Goal: Use online tool/utility: Utilize a website feature to perform a specific function

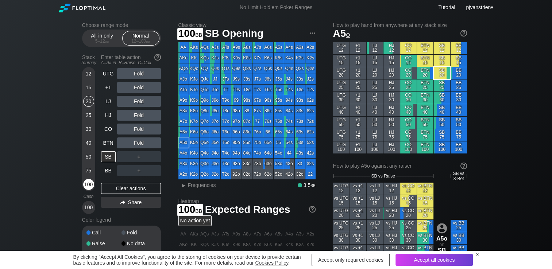
click at [87, 190] on div "100" at bounding box center [88, 184] width 11 height 11
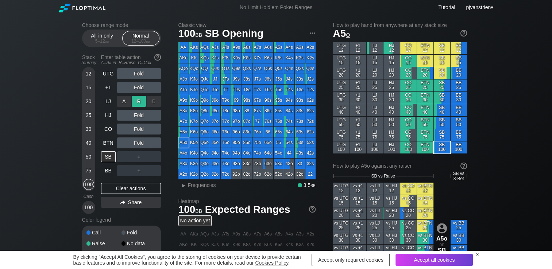
click at [141, 101] on div "R ✕" at bounding box center [139, 101] width 14 height 11
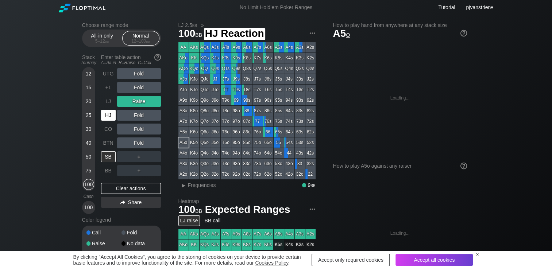
click at [110, 116] on div "HJ" at bounding box center [108, 115] width 15 height 11
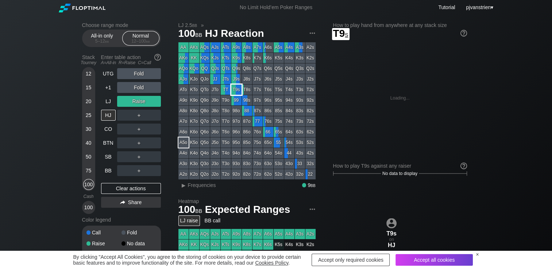
click at [238, 93] on div "T9s" at bounding box center [236, 90] width 10 height 10
click at [215, 186] on span "Frequencies" at bounding box center [202, 185] width 28 height 6
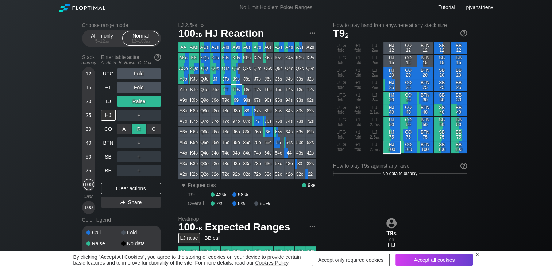
click at [139, 131] on div "R ✕" at bounding box center [139, 129] width 14 height 11
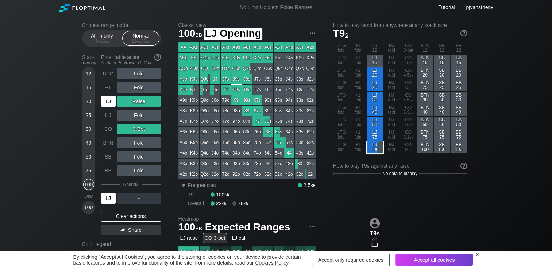
click at [111, 100] on div "LJ" at bounding box center [108, 101] width 15 height 11
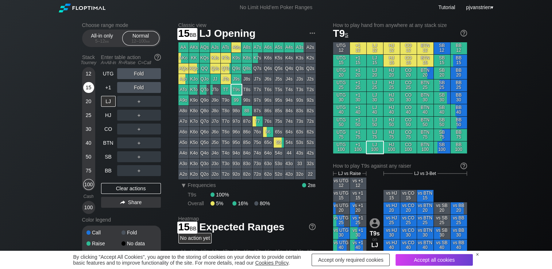
click at [89, 90] on div "15" at bounding box center [88, 87] width 11 height 11
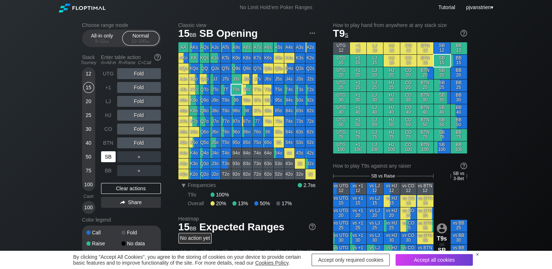
click at [106, 157] on div "SB" at bounding box center [108, 156] width 15 height 11
click at [134, 90] on div "R ✕" at bounding box center [139, 87] width 14 height 11
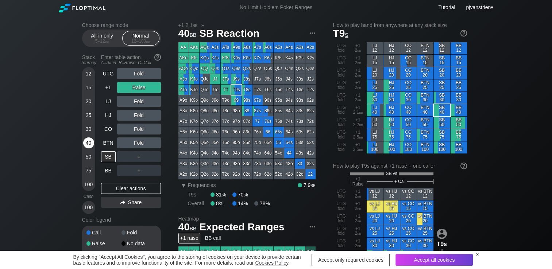
click at [86, 148] on div "40" at bounding box center [88, 143] width 11 height 11
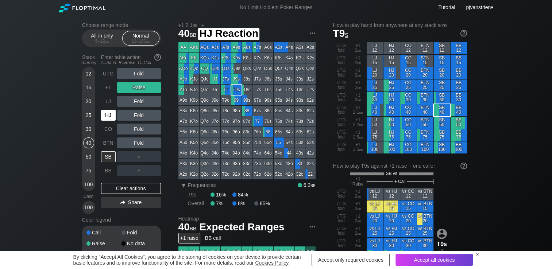
click at [108, 118] on div "HJ" at bounding box center [108, 115] width 15 height 11
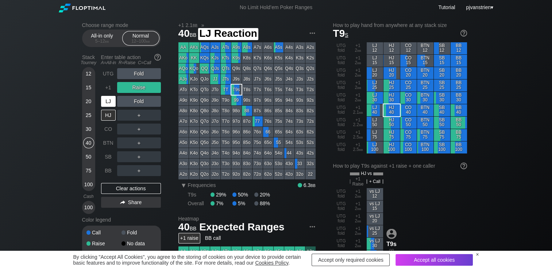
click at [105, 100] on div "LJ" at bounding box center [108, 101] width 15 height 11
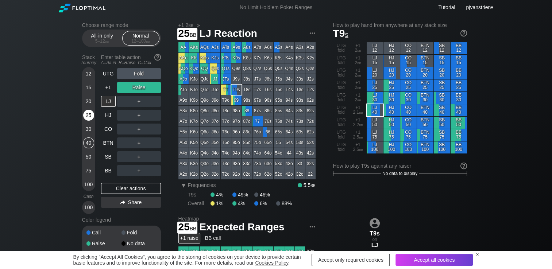
click at [90, 120] on div "25" at bounding box center [88, 115] width 11 height 11
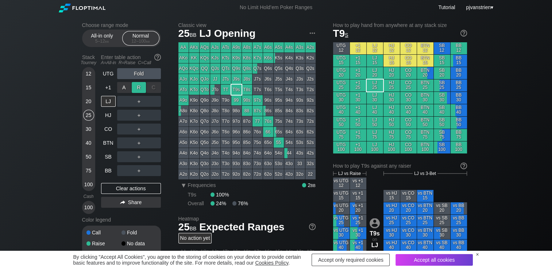
click at [139, 88] on div "R ✕" at bounding box center [139, 87] width 14 height 11
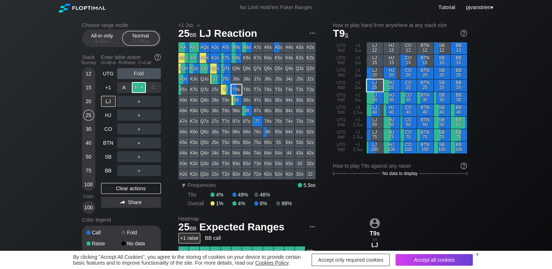
click at [140, 85] on div "R ✕" at bounding box center [139, 87] width 14 height 11
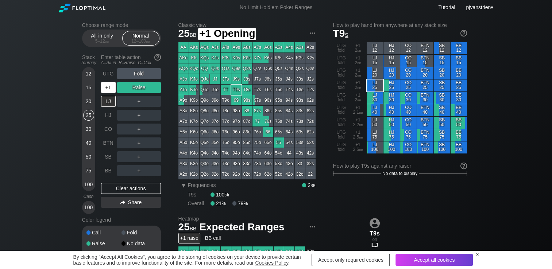
click at [108, 88] on div "+1" at bounding box center [108, 87] width 15 height 11
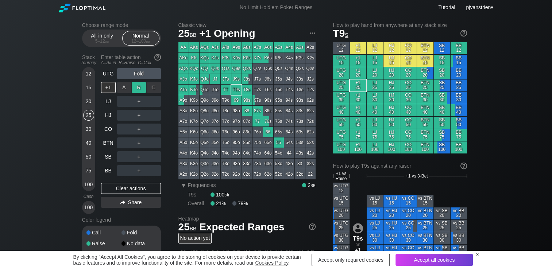
click at [137, 92] on div "R ✕" at bounding box center [139, 87] width 14 height 11
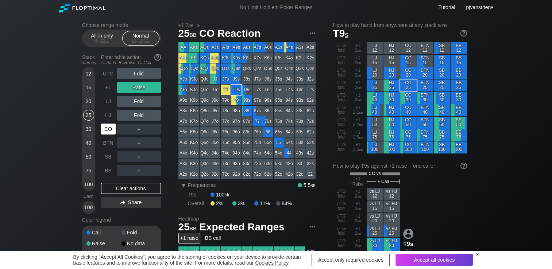
click at [116, 126] on div "CO" at bounding box center [109, 129] width 16 height 14
click at [154, 118] on div "C ✕" at bounding box center [154, 115] width 14 height 11
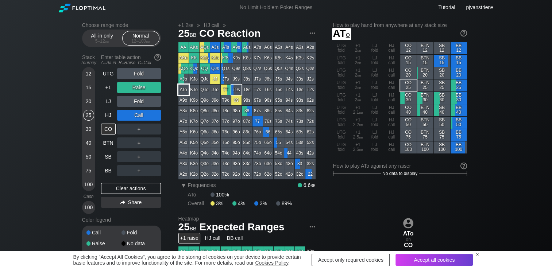
click at [181, 91] on div "ATo" at bounding box center [183, 90] width 10 height 10
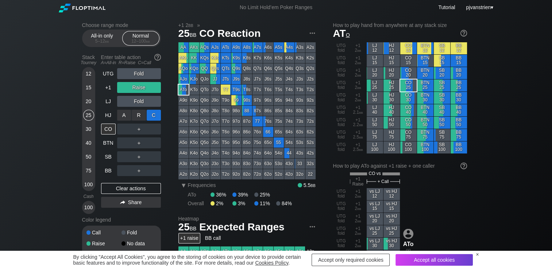
click at [155, 116] on div "C ✕" at bounding box center [154, 115] width 14 height 11
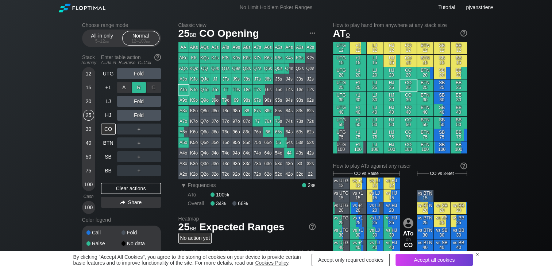
click at [142, 87] on div "R ✕" at bounding box center [139, 87] width 14 height 11
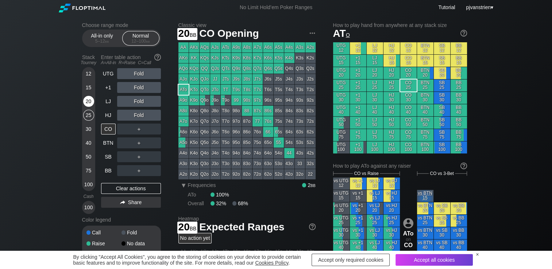
click at [89, 103] on div "20" at bounding box center [88, 101] width 11 height 11
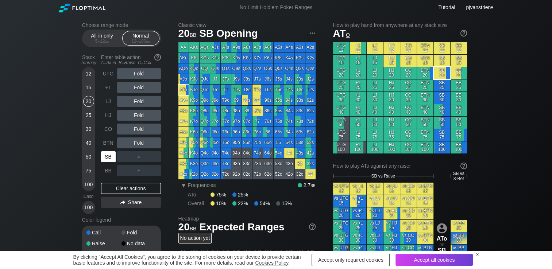
click at [107, 156] on div "SB" at bounding box center [108, 156] width 15 height 11
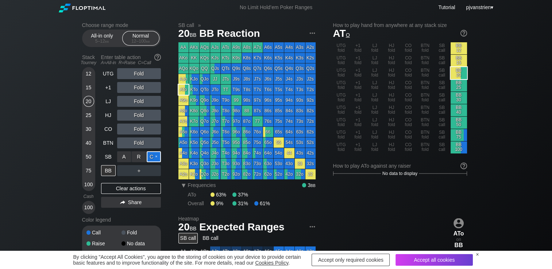
click at [150, 161] on div "C ✕" at bounding box center [154, 156] width 14 height 11
click at [136, 174] on div "R ✕" at bounding box center [139, 170] width 14 height 11
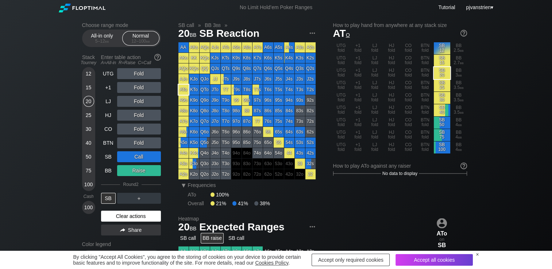
click at [153, 216] on div "Clear actions" at bounding box center [131, 216] width 60 height 11
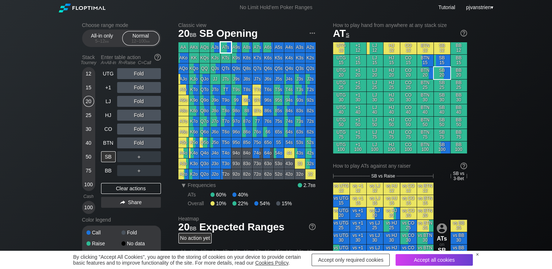
click at [225, 49] on div "ATs" at bounding box center [226, 47] width 10 height 10
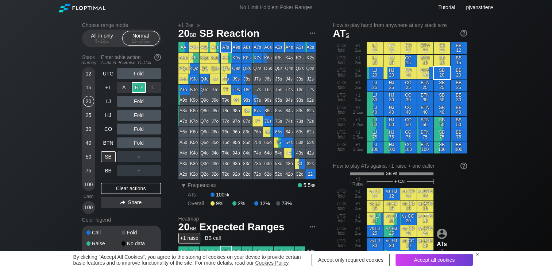
click at [139, 89] on div "R ✕" at bounding box center [139, 87] width 14 height 11
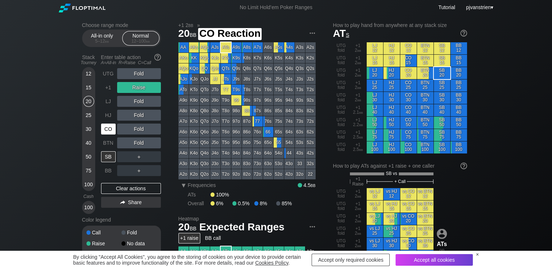
click at [107, 134] on div "CO" at bounding box center [108, 129] width 15 height 11
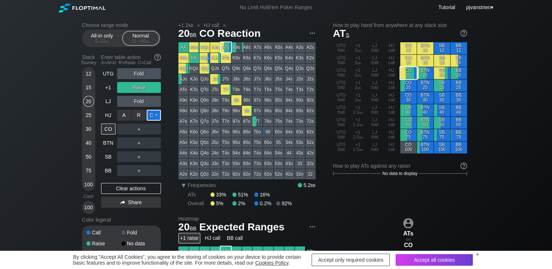
click at [154, 118] on div "C ✕" at bounding box center [154, 115] width 14 height 11
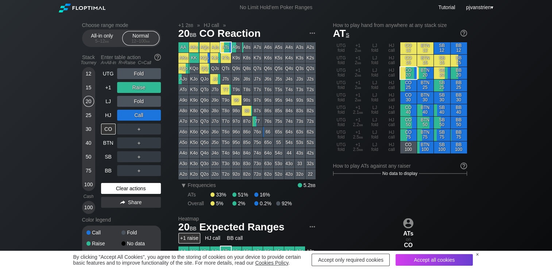
click at [149, 185] on div "Clear actions" at bounding box center [131, 188] width 60 height 11
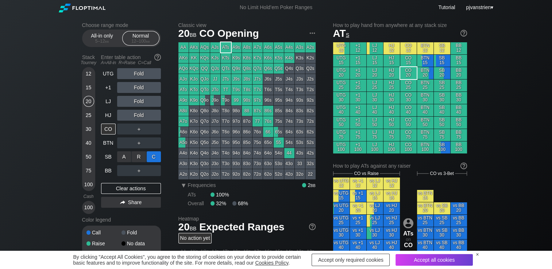
click at [155, 157] on div "C ✕" at bounding box center [154, 156] width 14 height 11
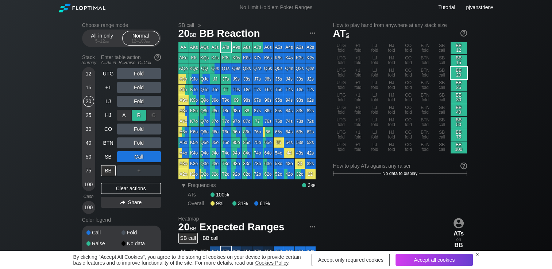
click at [137, 118] on div "R ✕" at bounding box center [139, 115] width 14 height 11
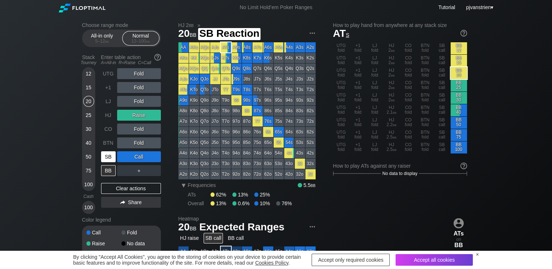
click at [112, 155] on div "SB" at bounding box center [108, 156] width 15 height 11
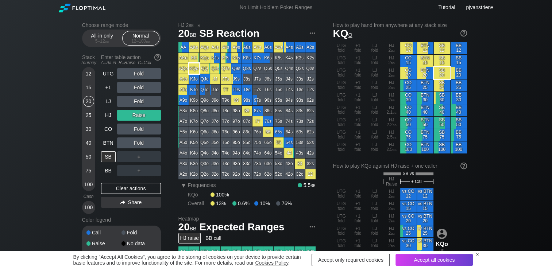
click at [195, 71] on div "KQo" at bounding box center [194, 68] width 10 height 10
click at [142, 118] on div "R ✕" at bounding box center [139, 115] width 14 height 11
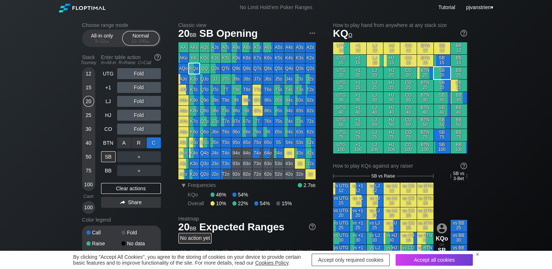
click at [157, 145] on div "C ✕" at bounding box center [154, 143] width 14 height 11
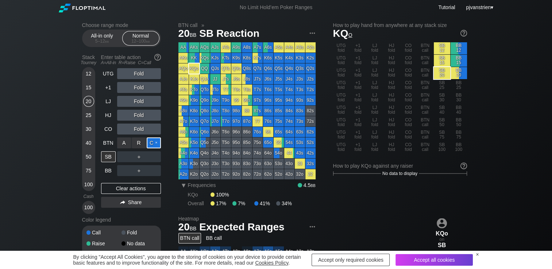
click at [155, 143] on div "C ✕" at bounding box center [154, 143] width 14 height 11
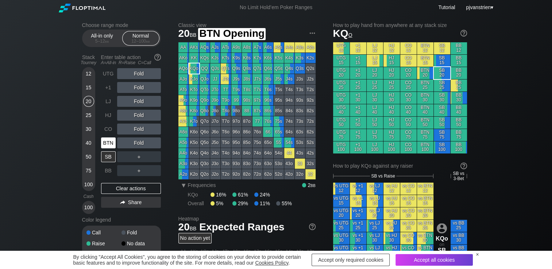
click at [107, 147] on div "BTN" at bounding box center [108, 143] width 15 height 11
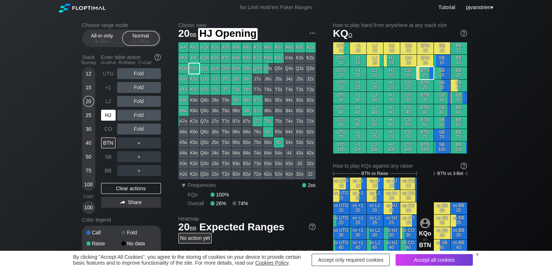
click at [105, 120] on div "HJ" at bounding box center [108, 115] width 15 height 11
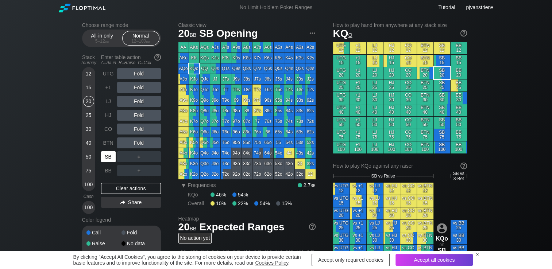
click at [108, 158] on div "SB" at bounding box center [108, 156] width 15 height 11
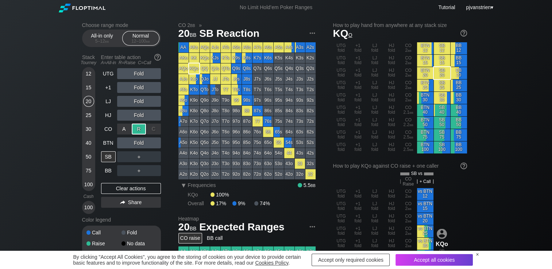
click at [139, 132] on div "R ✕" at bounding box center [139, 129] width 14 height 11
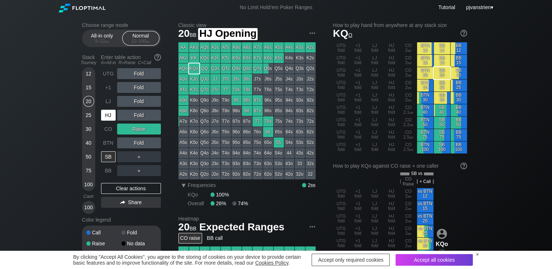
click at [112, 117] on div "HJ" at bounding box center [108, 115] width 15 height 11
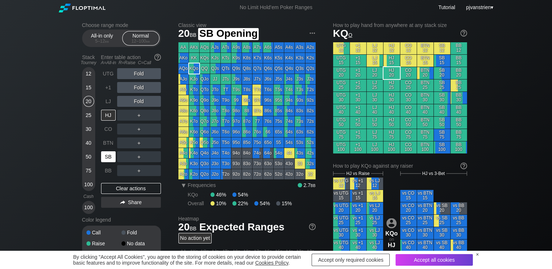
click at [107, 155] on div "SB" at bounding box center [108, 156] width 15 height 11
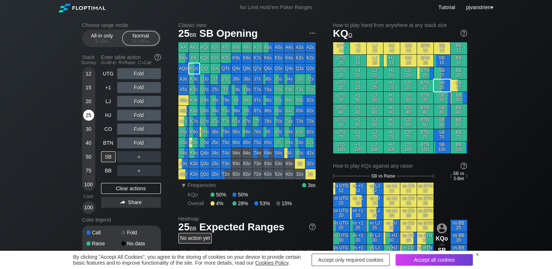
click at [87, 116] on div "25" at bounding box center [88, 115] width 11 height 11
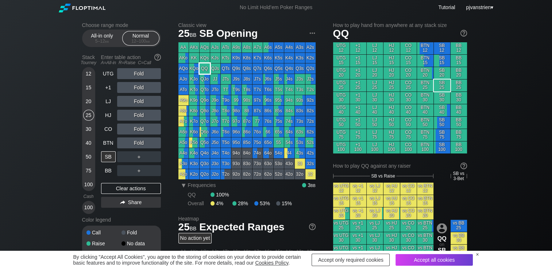
click at [204, 71] on div "QQ" at bounding box center [205, 68] width 10 height 10
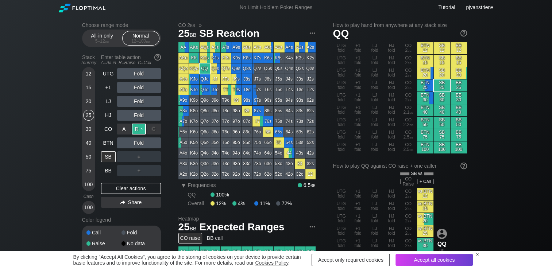
drag, startPoint x: 139, startPoint y: 135, endPoint x: 139, endPoint y: 131, distance: 4.4
click at [139, 131] on div "R ✕" at bounding box center [139, 129] width 14 height 11
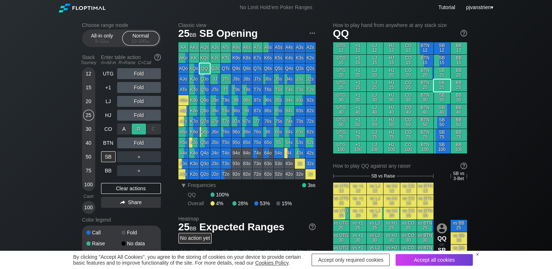
click at [139, 130] on div "R ✕" at bounding box center [139, 129] width 14 height 11
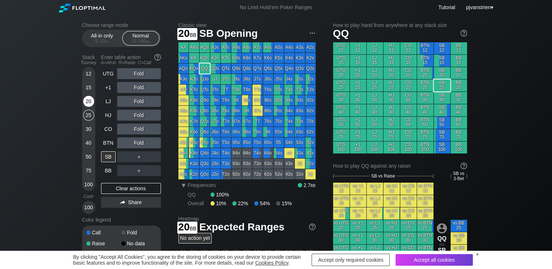
click at [86, 102] on div "20" at bounding box center [88, 101] width 11 height 11
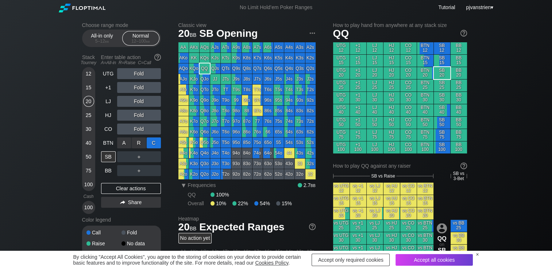
click at [151, 144] on div "C ✕" at bounding box center [154, 143] width 14 height 11
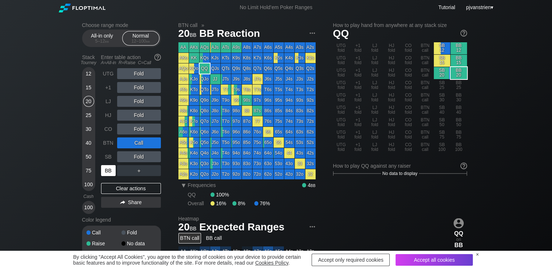
click at [105, 175] on div "BB" at bounding box center [108, 170] width 15 height 11
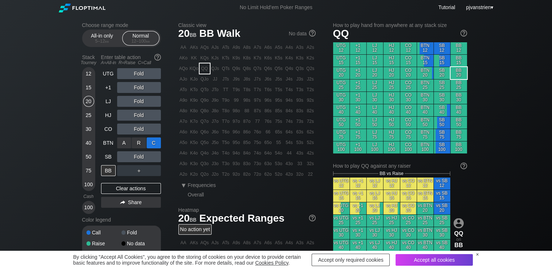
click at [155, 142] on div "C ✕" at bounding box center [154, 143] width 14 height 11
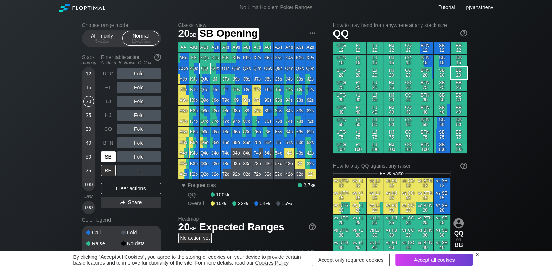
click at [109, 157] on div "SB" at bounding box center [108, 156] width 15 height 11
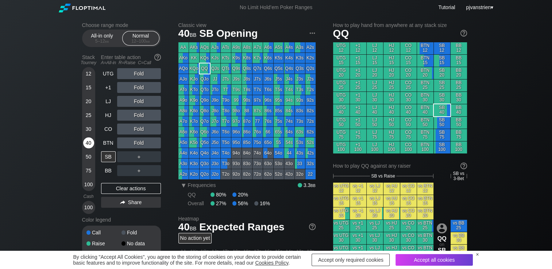
click at [89, 144] on div "40" at bounding box center [88, 143] width 11 height 11
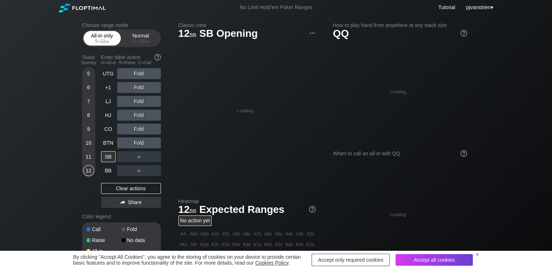
click at [103, 44] on div "5 – 12 bb" at bounding box center [102, 41] width 31 height 5
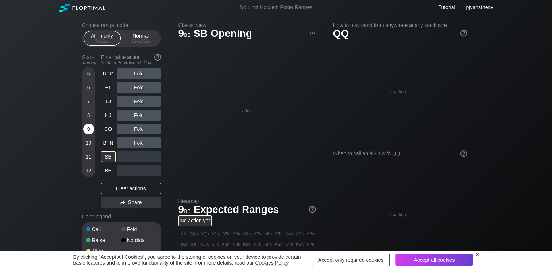
click at [90, 130] on div "9" at bounding box center [88, 129] width 11 height 11
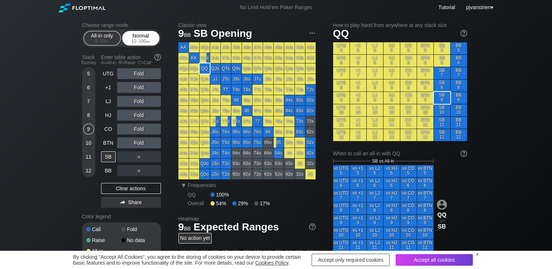
click at [140, 37] on div "Normal 12 – 100 bb" at bounding box center [141, 38] width 34 height 14
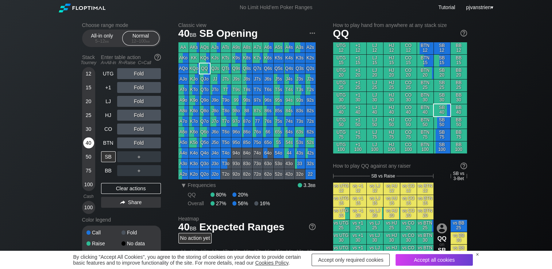
click at [89, 140] on div "40" at bounding box center [88, 143] width 11 height 11
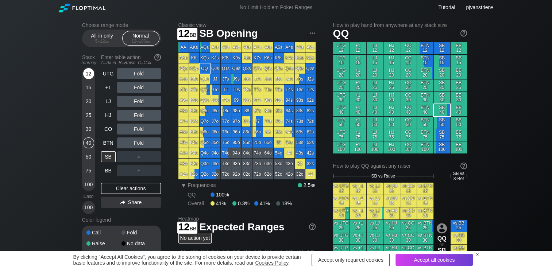
click at [90, 78] on div "12" at bounding box center [88, 73] width 11 height 11
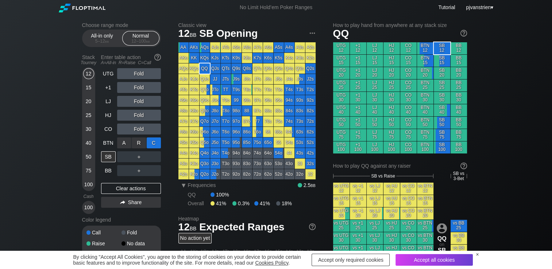
click at [153, 148] on div "C ✕" at bounding box center [154, 143] width 14 height 11
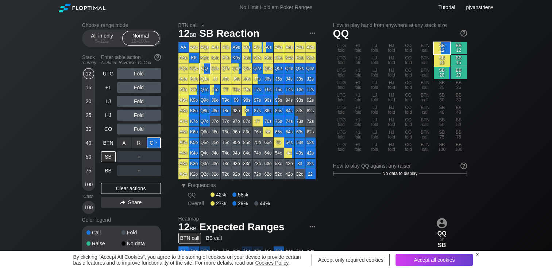
click at [158, 143] on div "C ✕" at bounding box center [154, 143] width 14 height 11
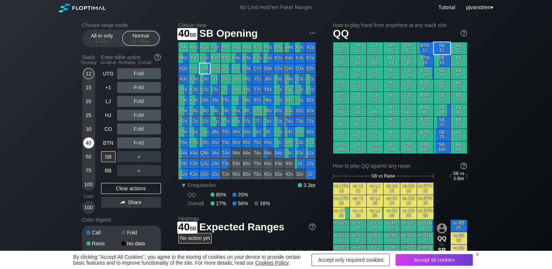
click at [88, 148] on div "40" at bounding box center [88, 143] width 11 height 11
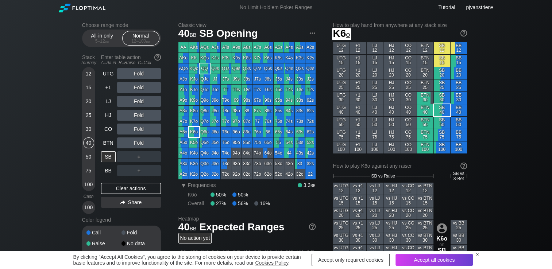
click at [193, 133] on div "K6o" at bounding box center [194, 132] width 10 height 10
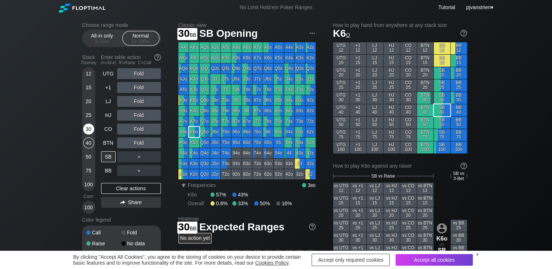
click at [89, 133] on div "30" at bounding box center [88, 129] width 11 height 11
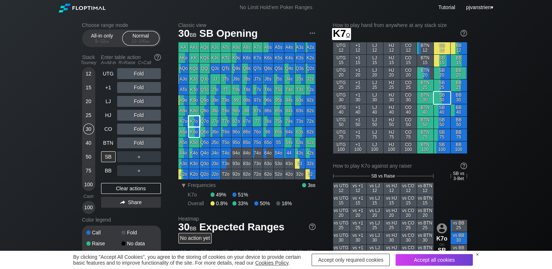
click at [190, 120] on div "K7o" at bounding box center [194, 121] width 10 height 10
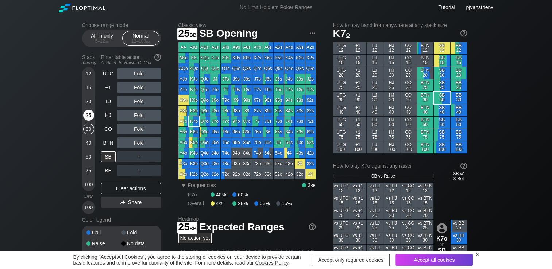
click at [88, 115] on div "25" at bounding box center [88, 115] width 11 height 11
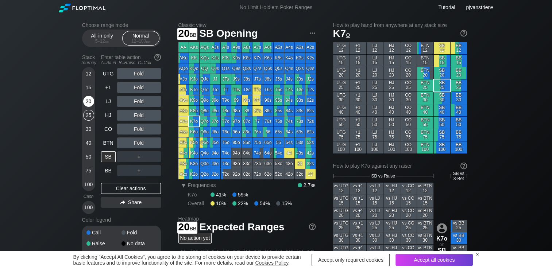
click at [83, 101] on div "20" at bounding box center [88, 101] width 11 height 11
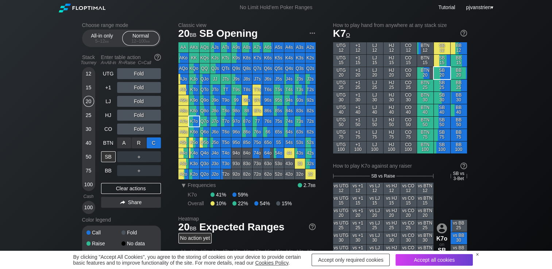
click at [152, 147] on div "C ✕" at bounding box center [154, 143] width 14 height 11
click at [156, 141] on div "C ✕" at bounding box center [154, 143] width 14 height 11
